Goal: Information Seeking & Learning: Learn about a topic

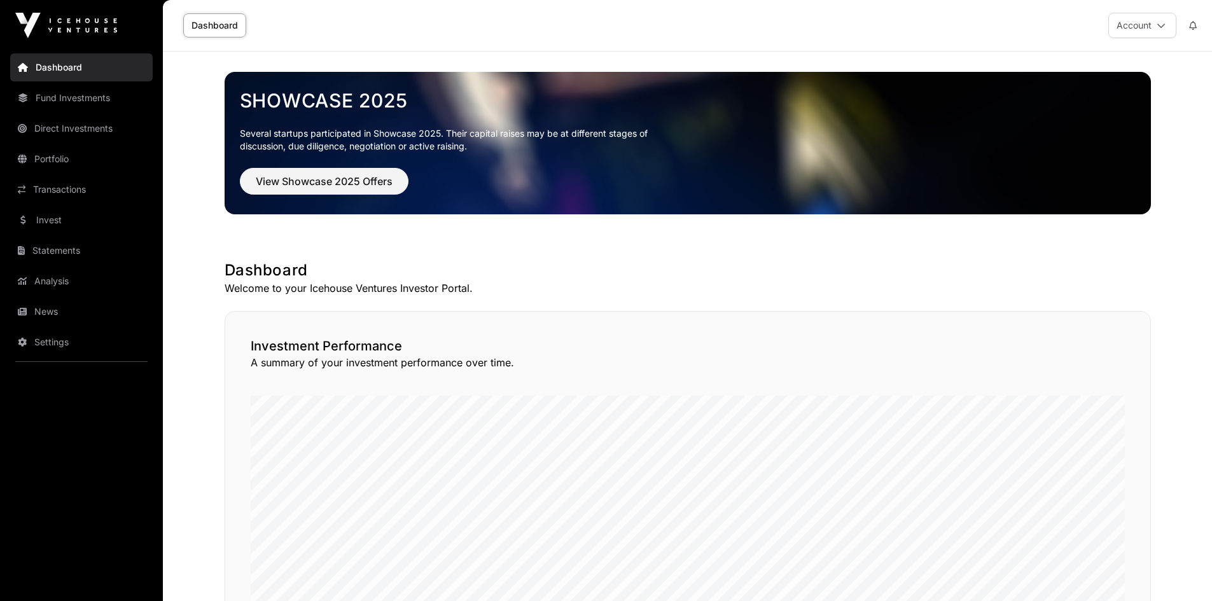
click at [60, 308] on link "News" at bounding box center [81, 312] width 143 height 28
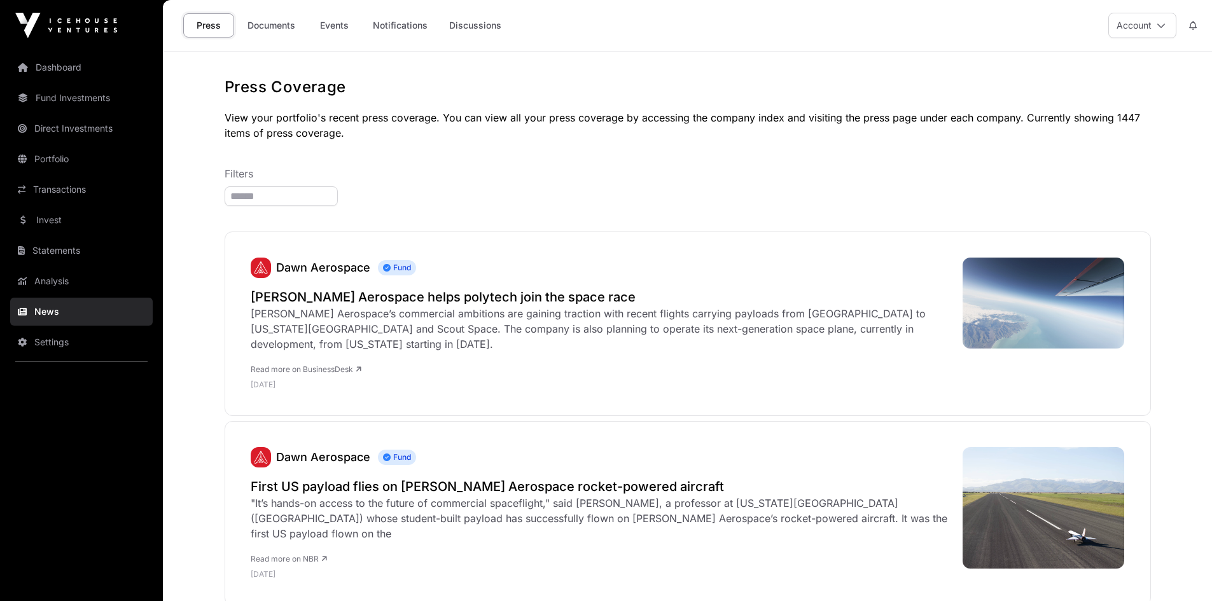
click at [350, 27] on link "Events" at bounding box center [334, 25] width 51 height 24
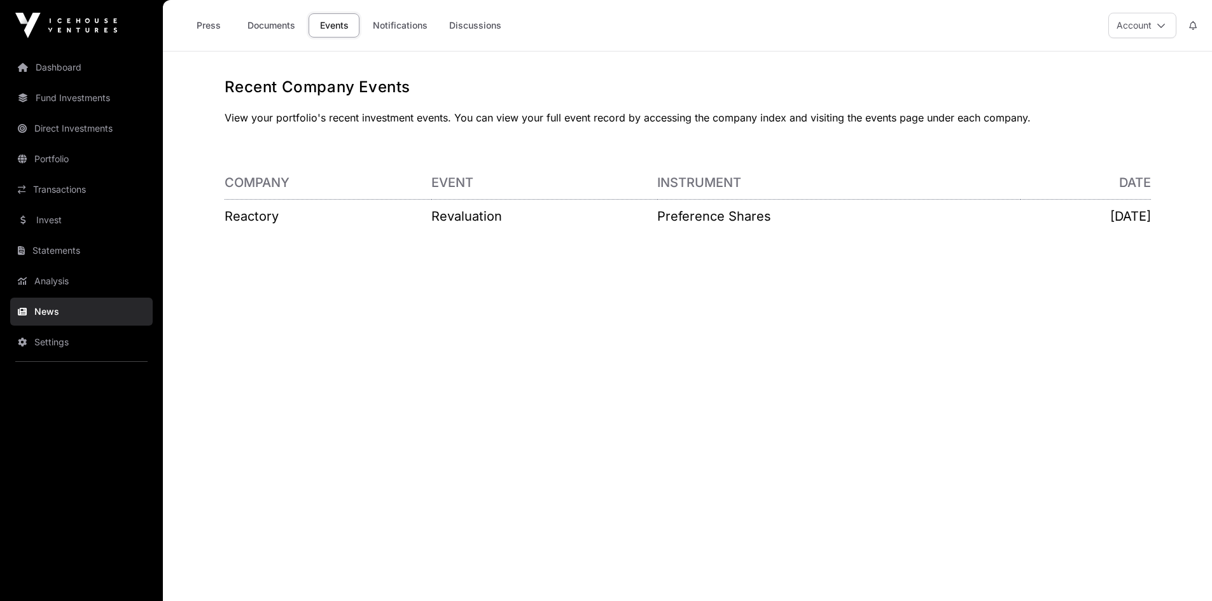
click at [50, 99] on link "Fund Investments" at bounding box center [81, 98] width 143 height 28
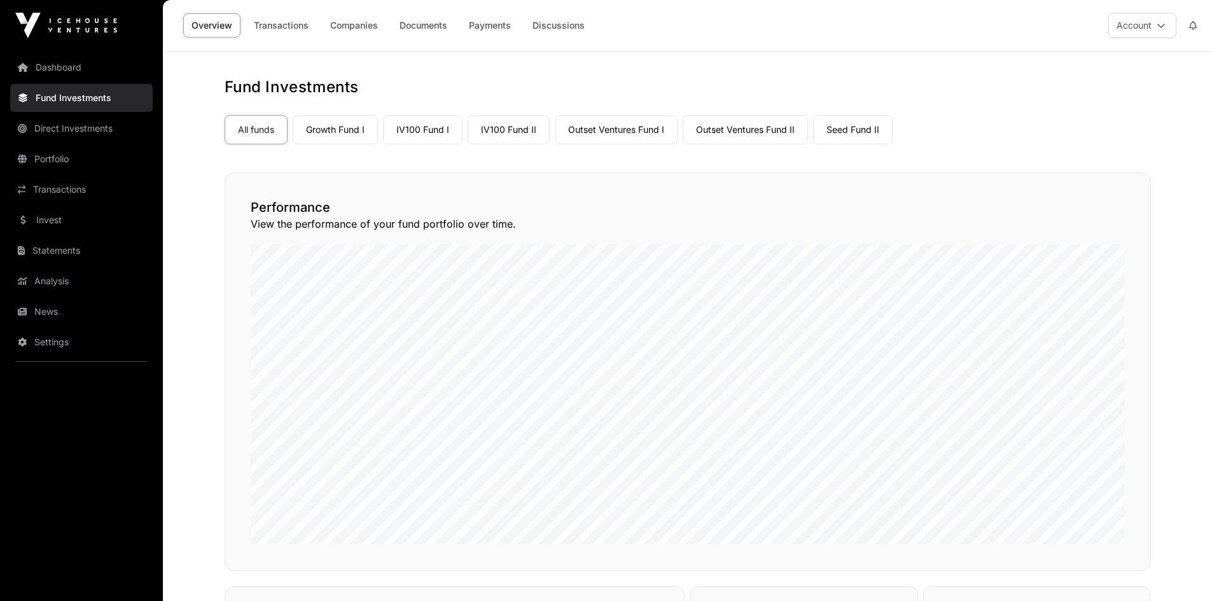
click at [628, 132] on link "Outset Ventures Fund I" at bounding box center [616, 129] width 123 height 29
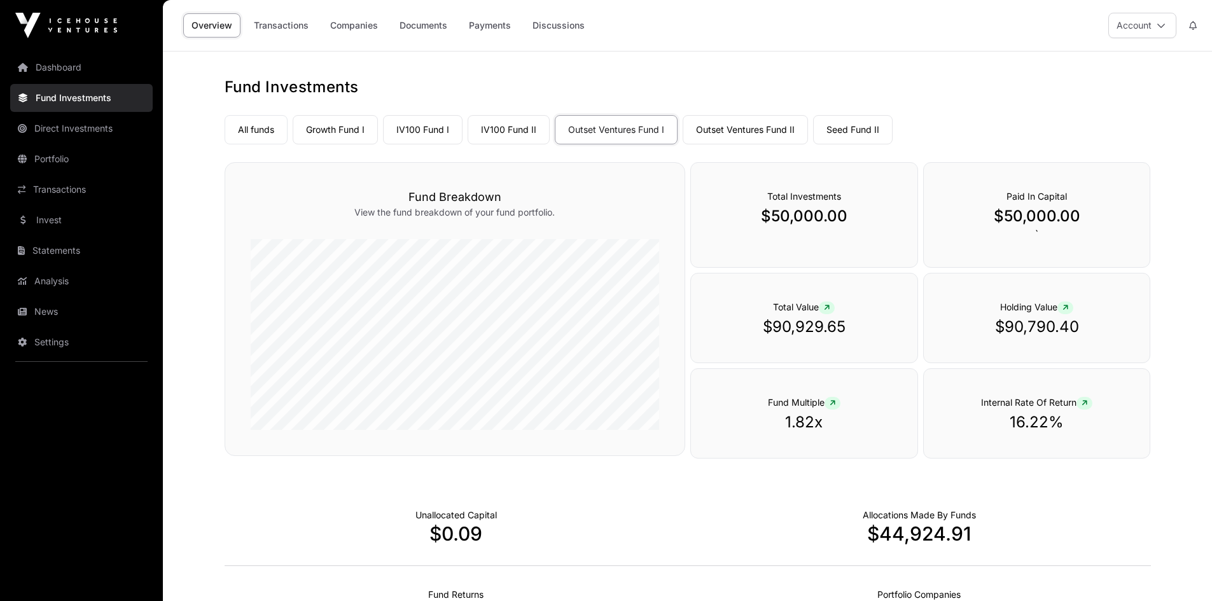
click at [354, 24] on link "Companies" at bounding box center [354, 25] width 64 height 24
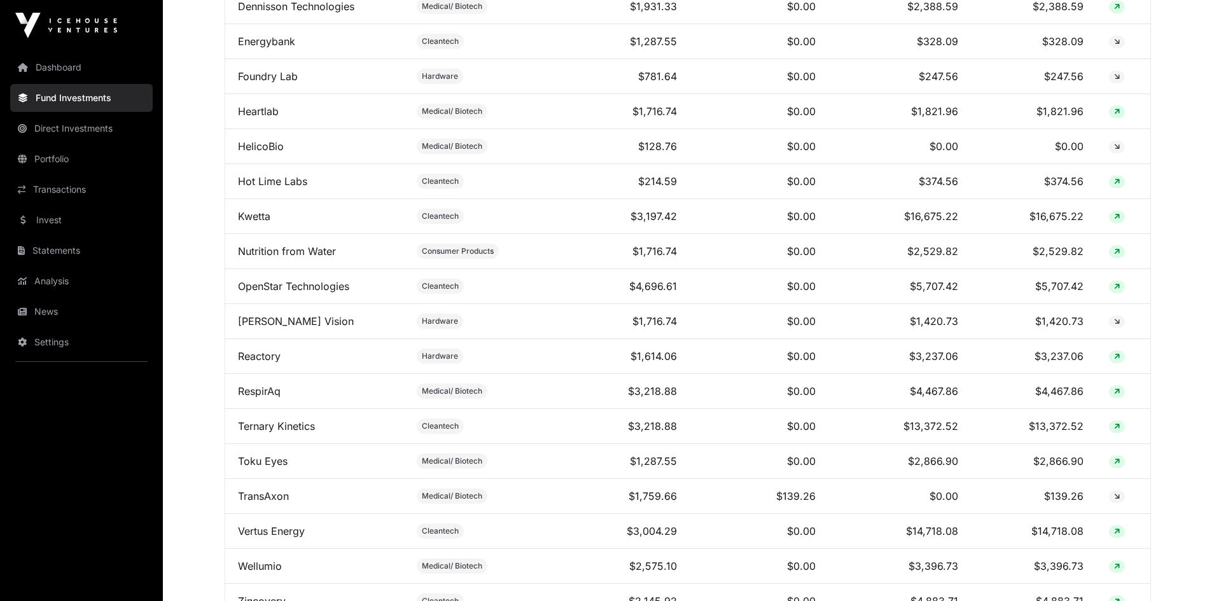
scroll to position [827, 0]
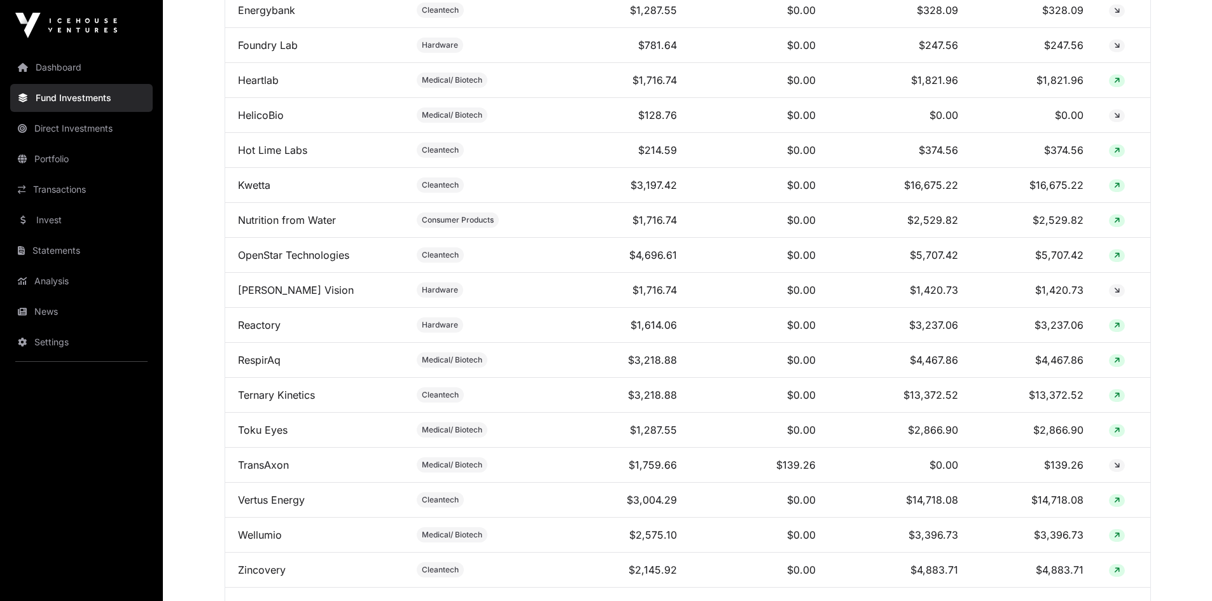
click at [264, 332] on link "Reactory" at bounding box center [259, 325] width 43 height 13
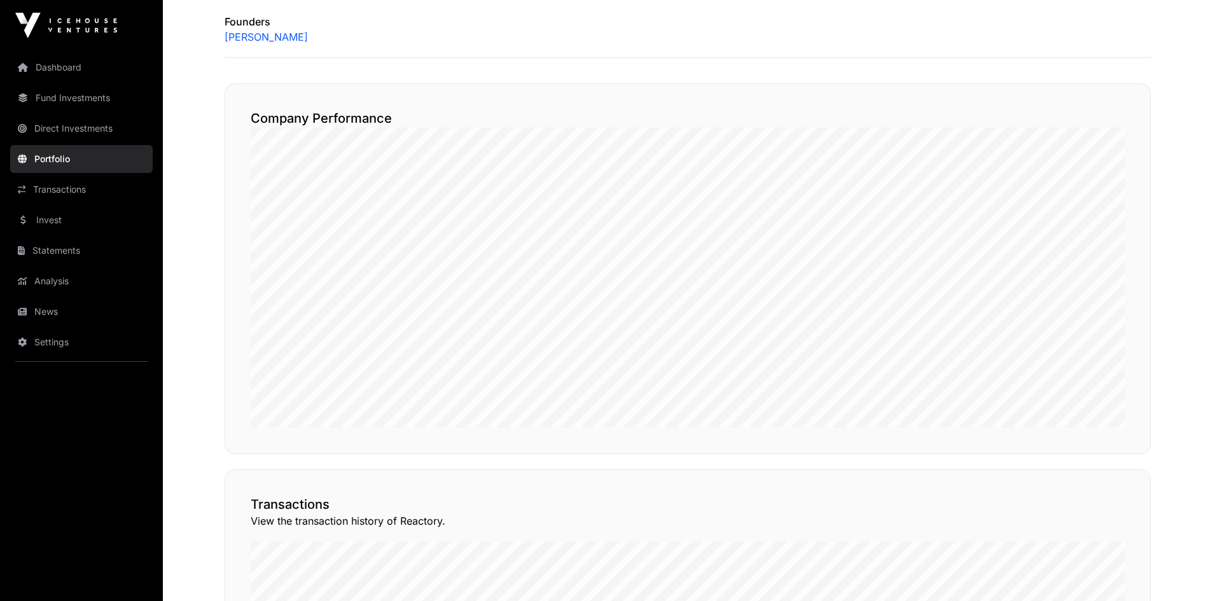
scroll to position [573, 0]
click at [75, 98] on link "Fund Investments" at bounding box center [81, 98] width 143 height 28
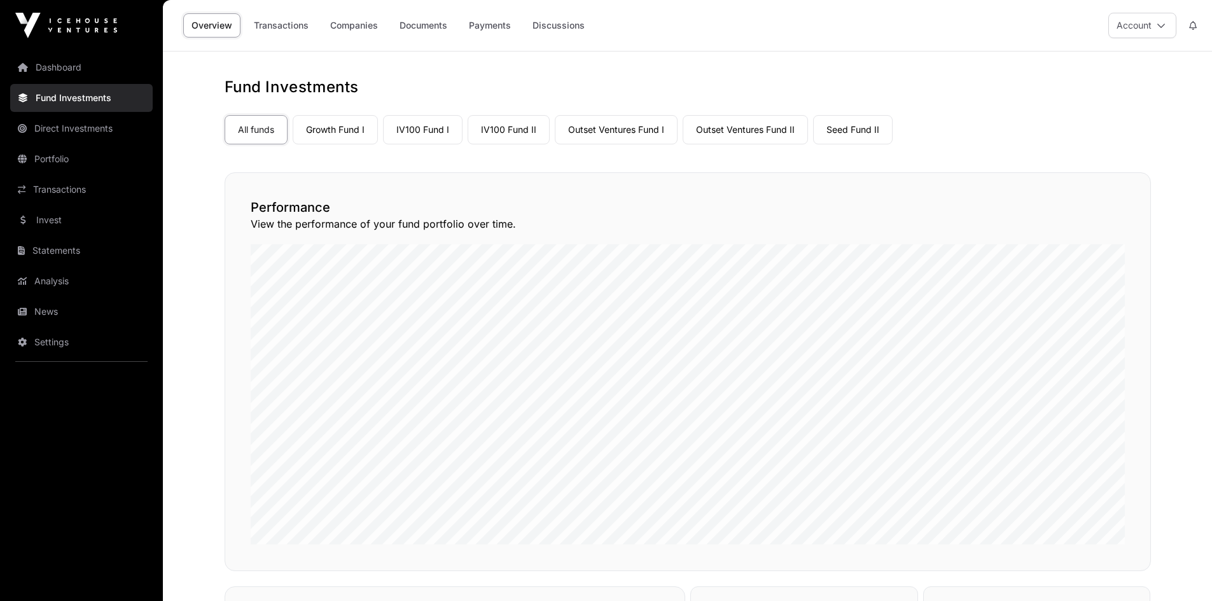
click at [767, 130] on link "Outset Ventures Fund II" at bounding box center [745, 129] width 125 height 29
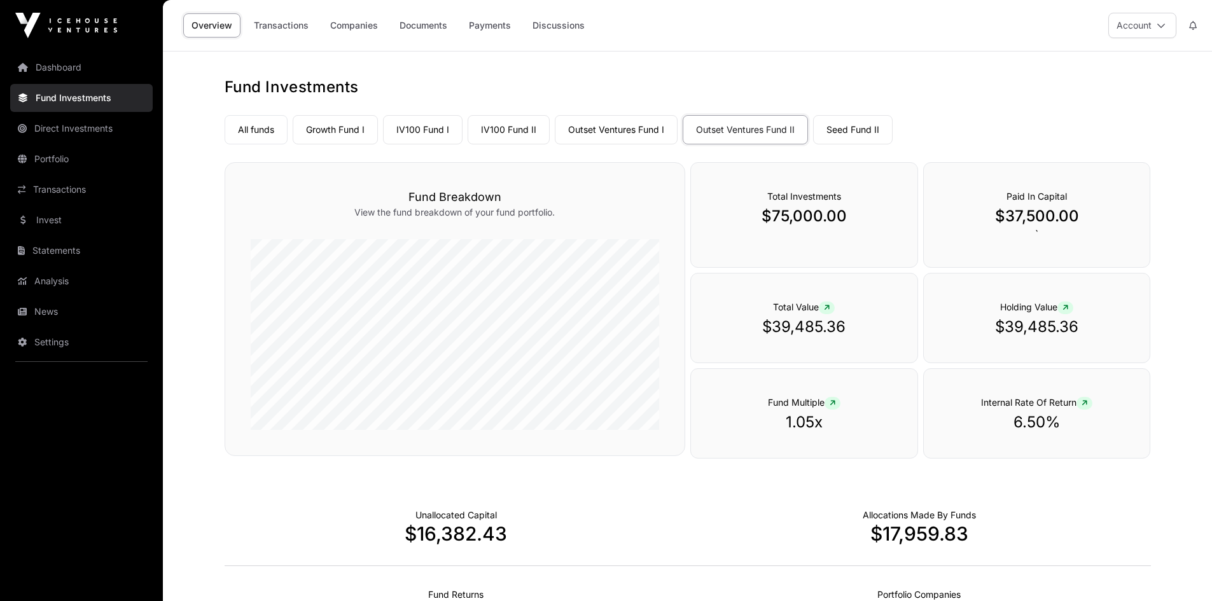
click at [364, 24] on link "Companies" at bounding box center [354, 25] width 64 height 24
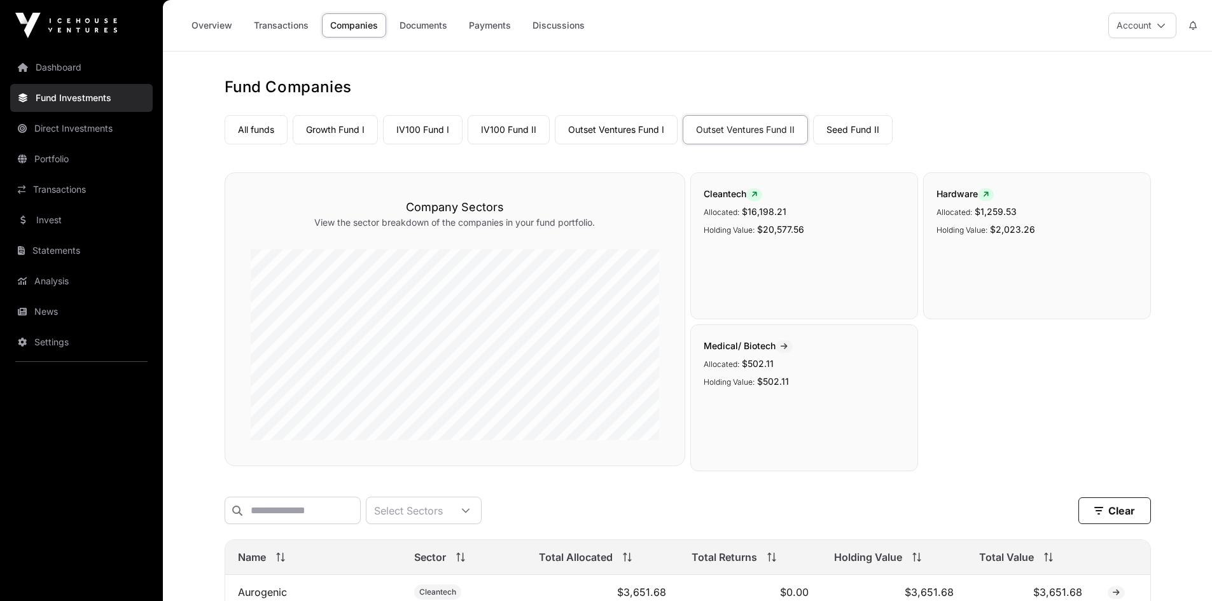
click at [208, 30] on link "Overview" at bounding box center [211, 25] width 57 height 24
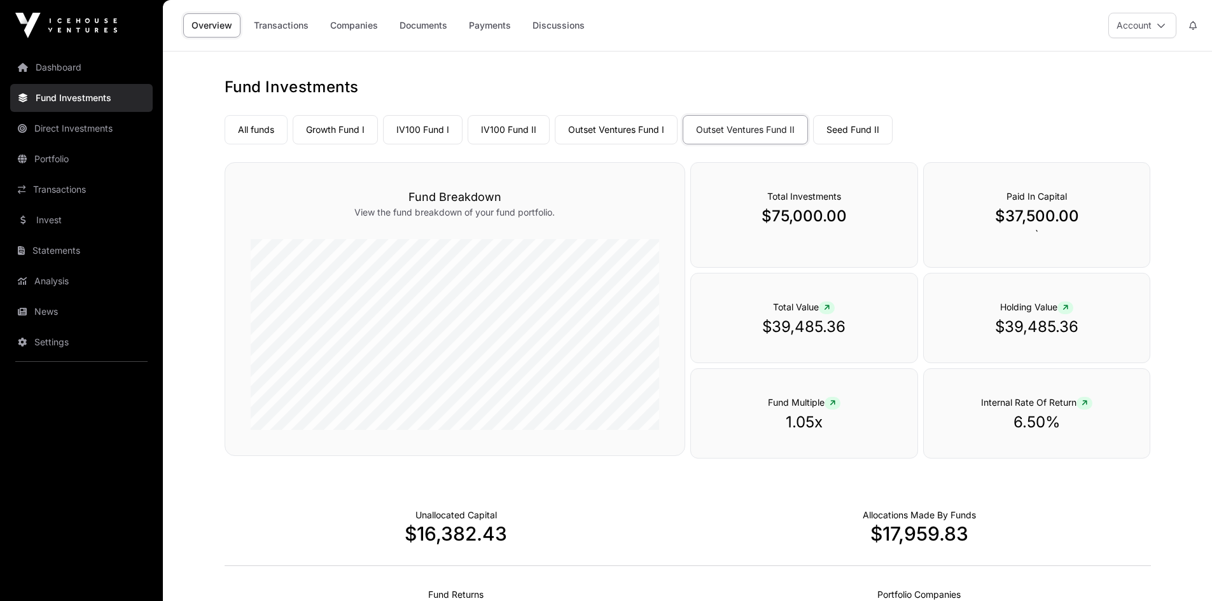
click at [602, 122] on link "Outset Ventures Fund I" at bounding box center [616, 129] width 123 height 29
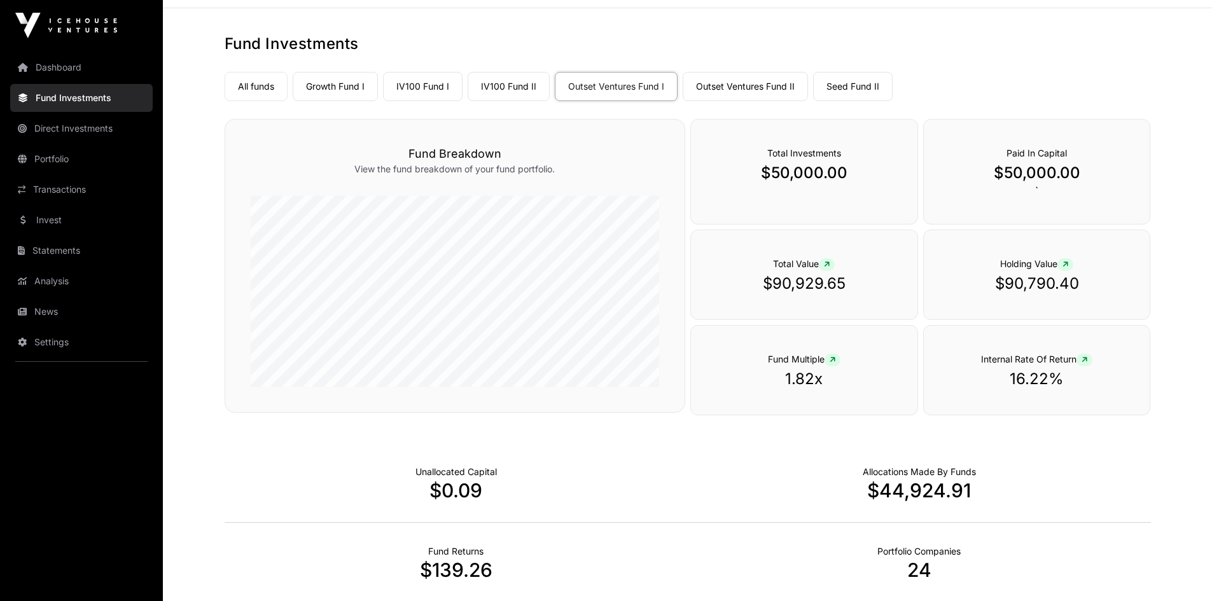
scroll to position [64, 0]
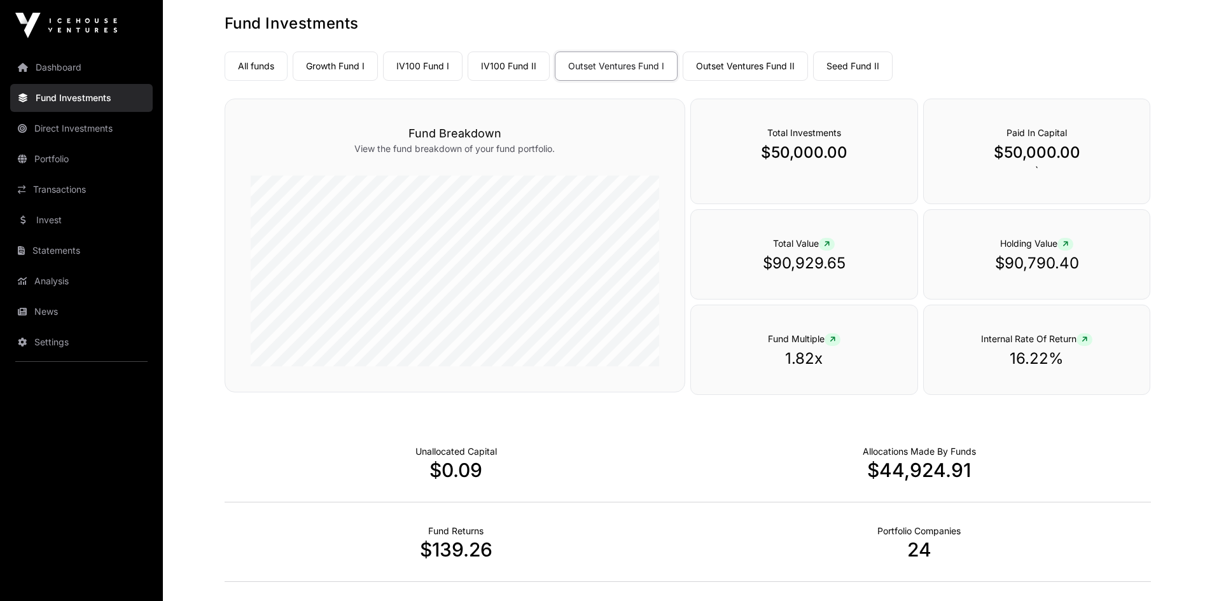
click at [841, 57] on link "Seed Fund II" at bounding box center [853, 66] width 80 height 29
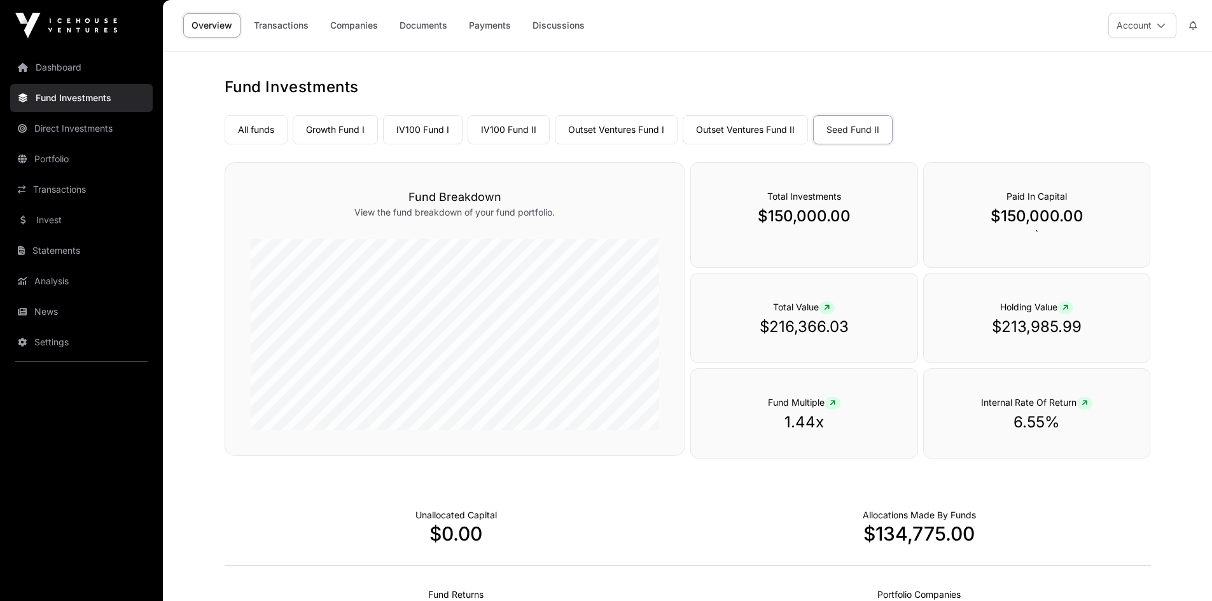
click at [335, 132] on link "Growth Fund I" at bounding box center [335, 129] width 85 height 29
click at [358, 20] on link "Companies" at bounding box center [354, 25] width 64 height 24
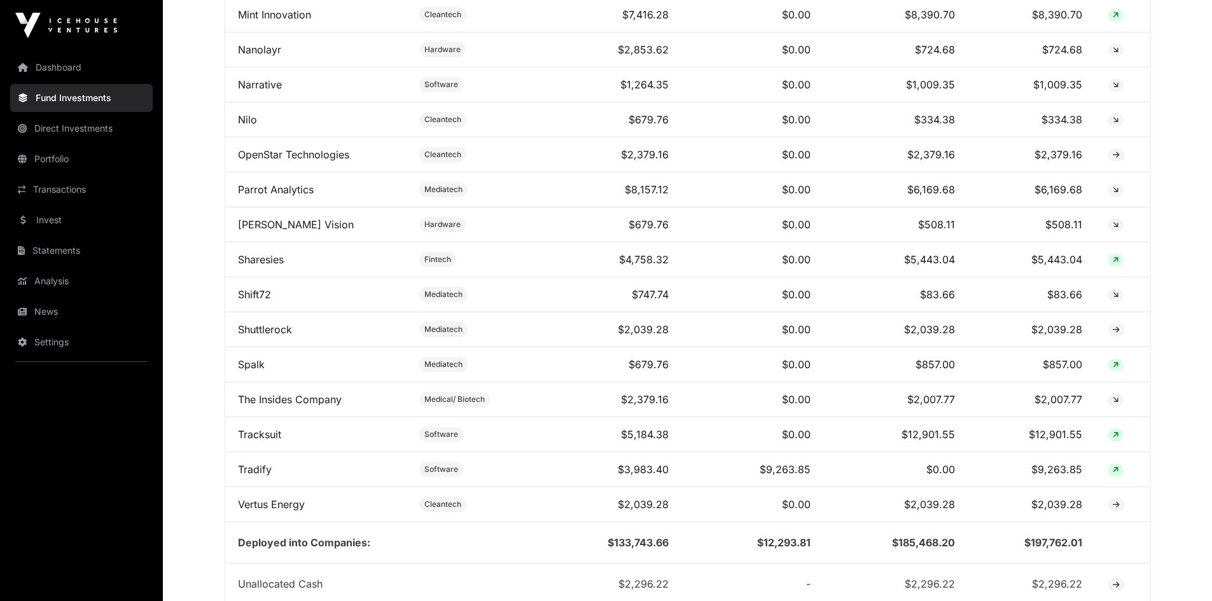
scroll to position [1170, 0]
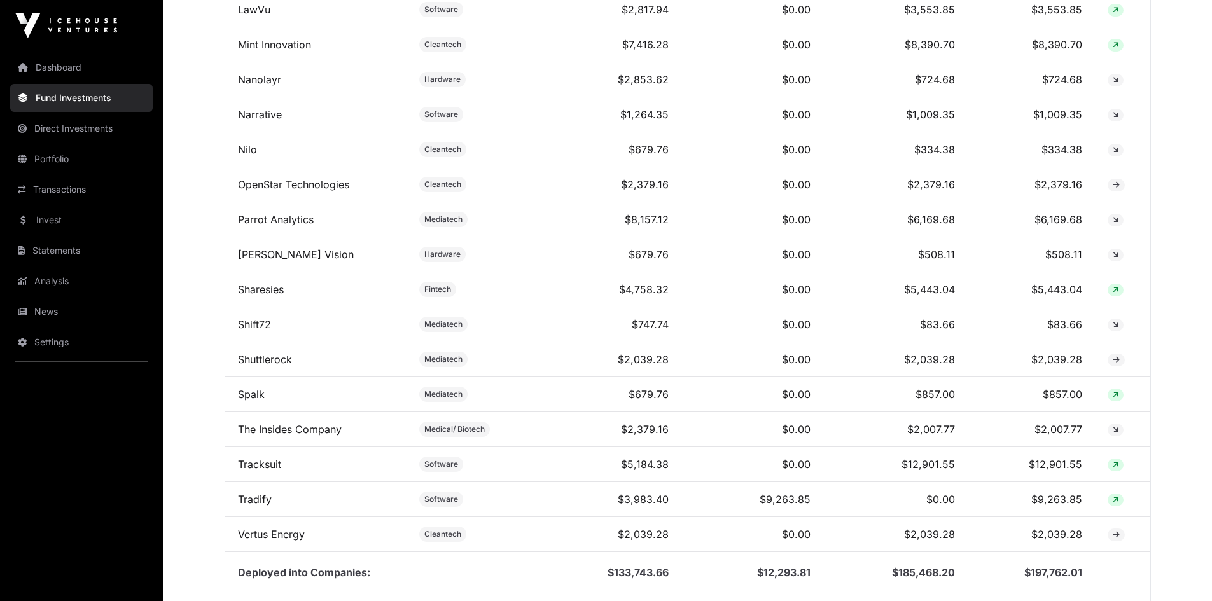
click at [265, 296] on link "Sharesies" at bounding box center [261, 289] width 46 height 13
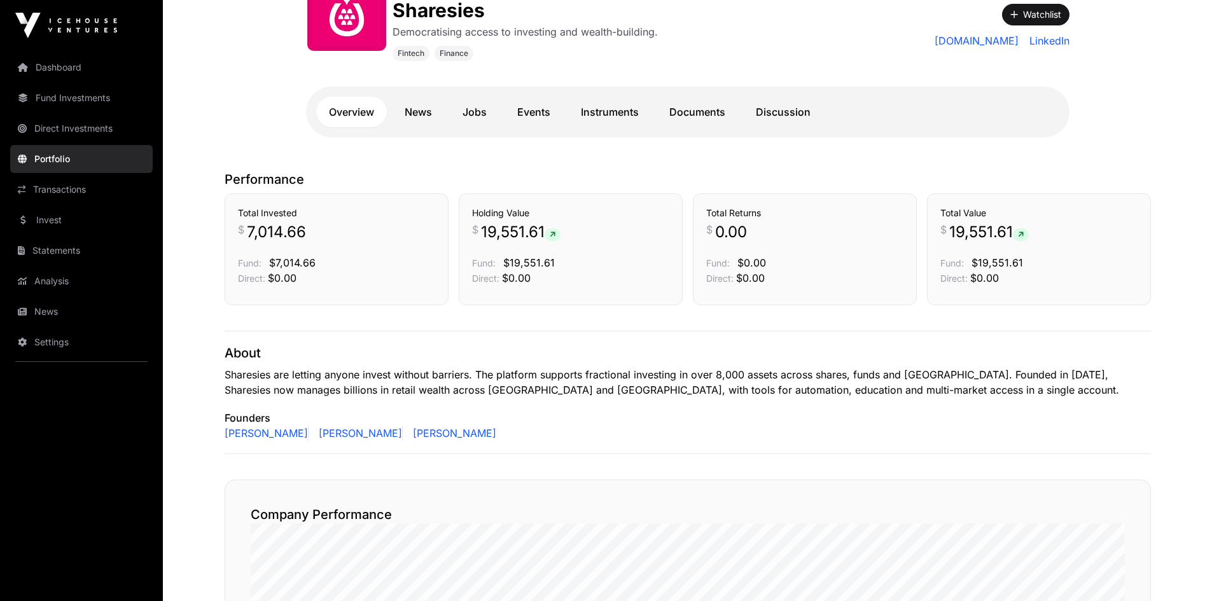
scroll to position [255, 0]
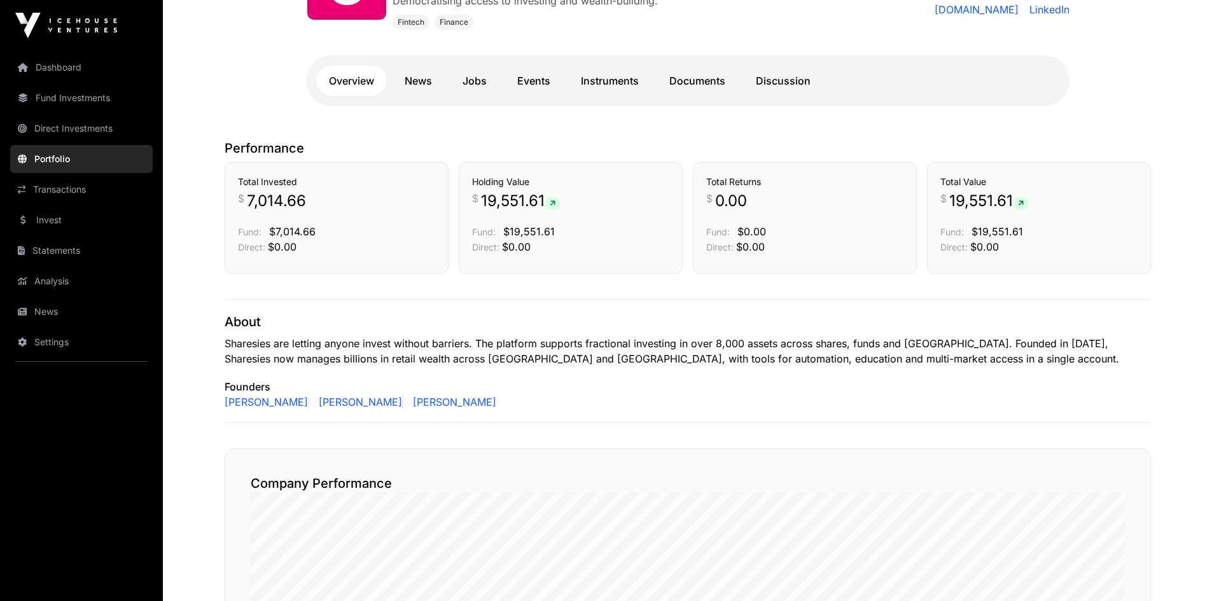
click at [38, 223] on link "Invest" at bounding box center [81, 220] width 143 height 28
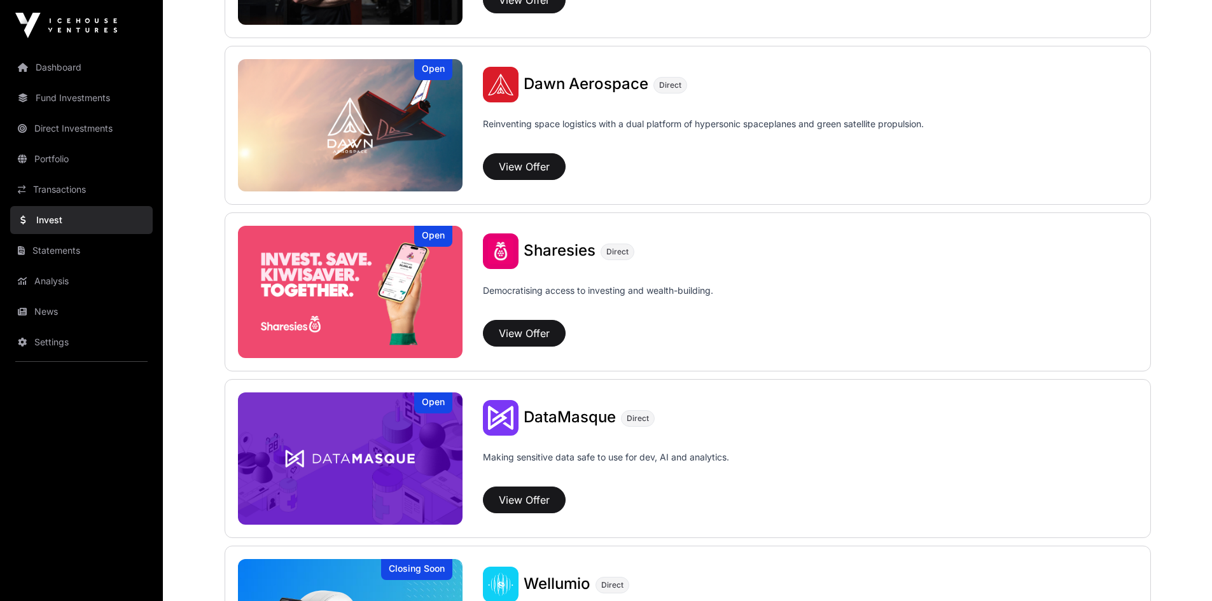
scroll to position [1464, 0]
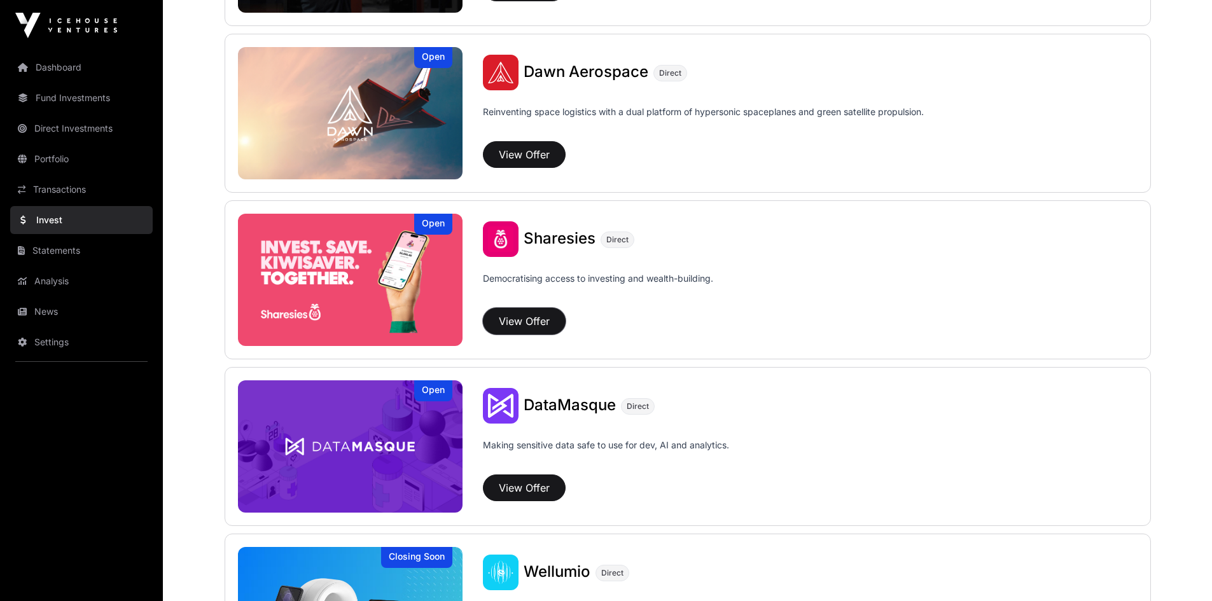
click at [535, 315] on button "View Offer" at bounding box center [524, 321] width 83 height 27
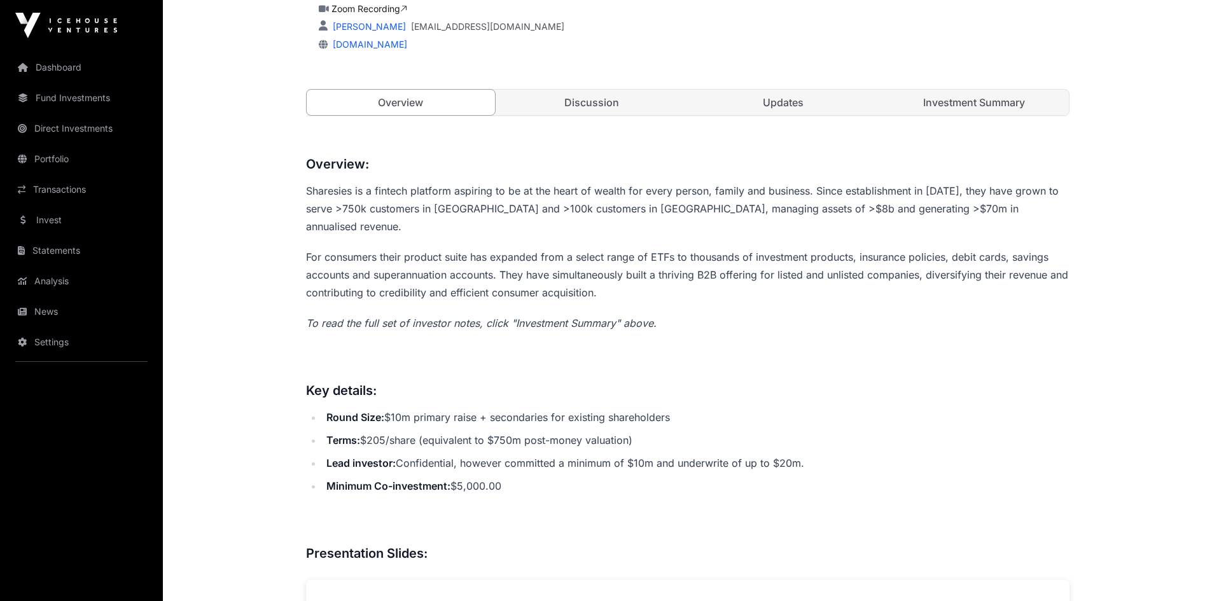
scroll to position [445, 0]
